Goal: Task Accomplishment & Management: Manage account settings

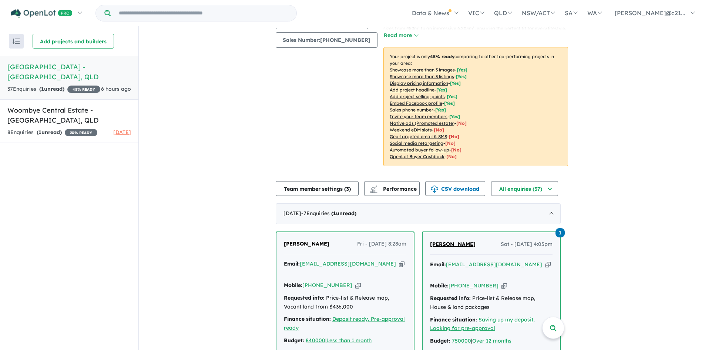
scroll to position [111, 0]
drag, startPoint x: 346, startPoint y: 257, endPoint x: 317, endPoint y: 255, distance: 29.3
click at [317, 280] on div "Mobile: [PHONE_NUMBER] Copied!" at bounding box center [345, 284] width 122 height 9
copy link "467 643 510"
drag, startPoint x: 336, startPoint y: 222, endPoint x: 286, endPoint y: 223, distance: 49.6
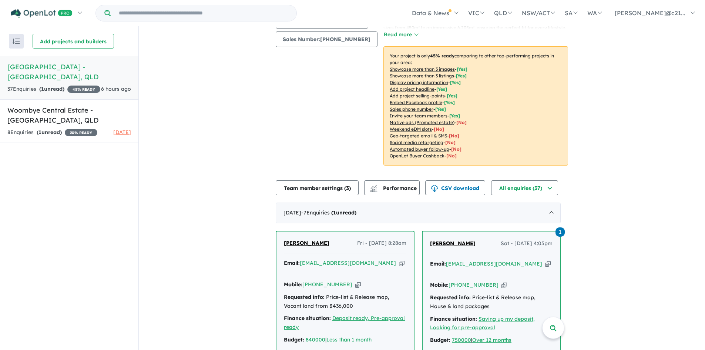
click at [286, 239] on div "[PERSON_NAME] Fri - [DATE] 8:28am" at bounding box center [345, 246] width 122 height 15
copy span "[PERSON_NAME]"
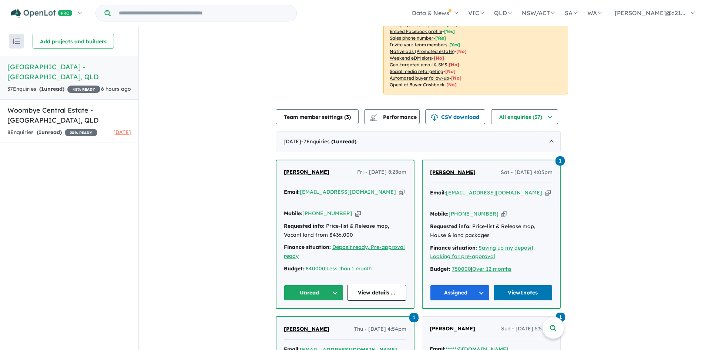
scroll to position [185, 0]
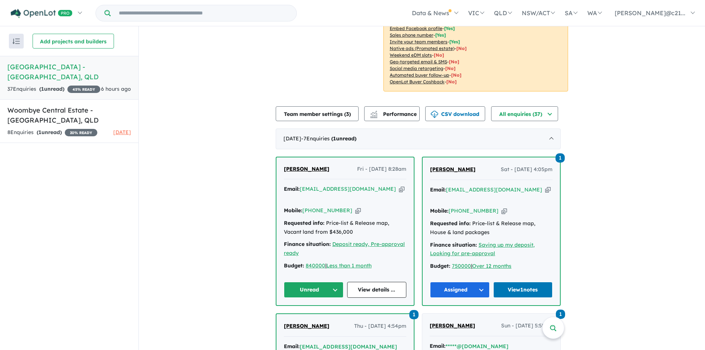
click at [316, 282] on button "Unread" at bounding box center [314, 290] width 60 height 16
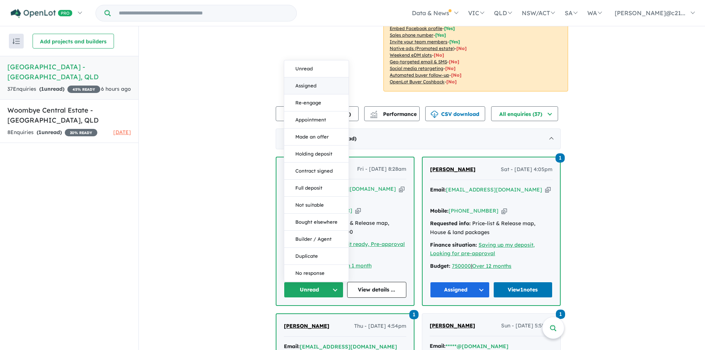
click at [313, 77] on button "Assigned" at bounding box center [316, 85] width 64 height 17
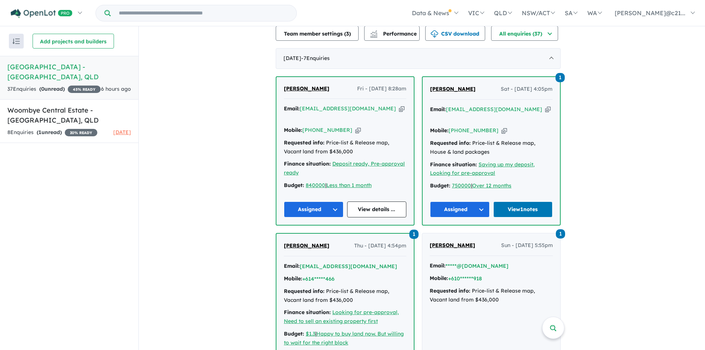
scroll to position [296, 0]
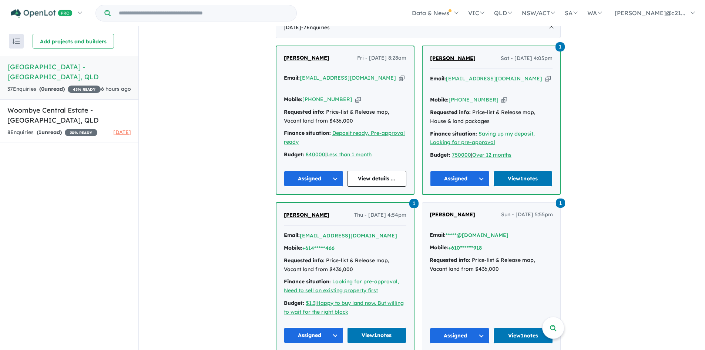
click at [308, 54] on span "[PERSON_NAME]" at bounding box center [306, 57] width 45 height 7
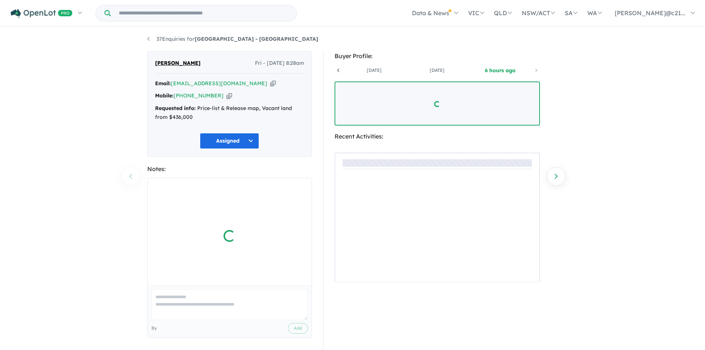
scroll to position [0, 55]
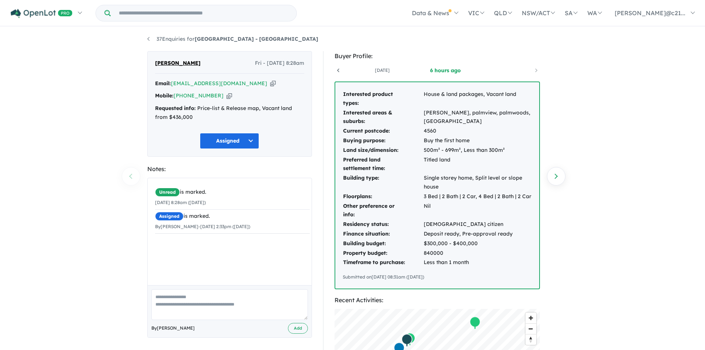
click at [196, 308] on textarea at bounding box center [229, 304] width 156 height 31
type textarea "**********"
click at [304, 334] on div "**********" at bounding box center [230, 311] width 164 height 52
click at [292, 328] on button "Add" at bounding box center [298, 328] width 20 height 11
